Goal: Check status

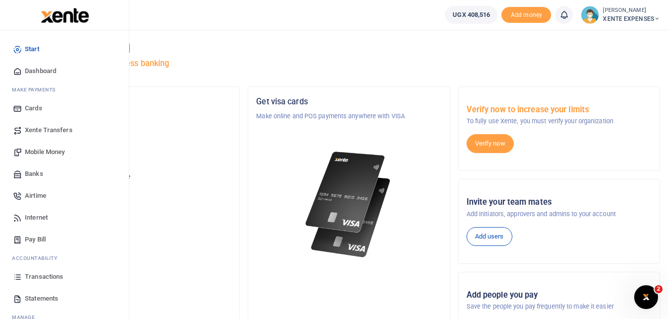
click at [40, 274] on span "Transactions" at bounding box center [44, 277] width 38 height 10
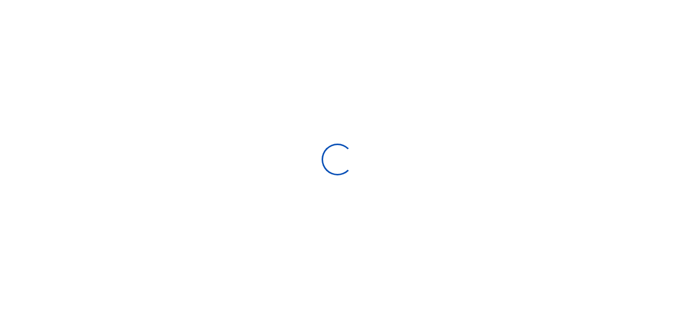
select select
type input "07/30/2025 - 08/28/2025"
